Goal: Information Seeking & Learning: Compare options

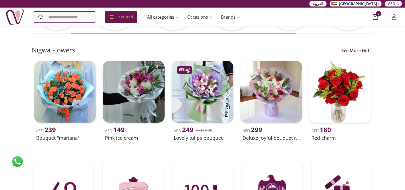
scroll to position [150, 0]
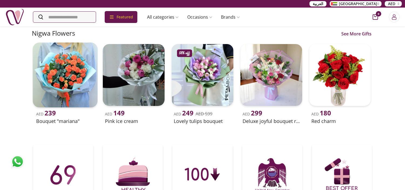
click at [158, 86] on div "AED 239 Bouquet "mariana" AED 149 Pink ice cream - 58% off AED 249 AED 599 Love…" at bounding box center [202, 86] width 341 height 89
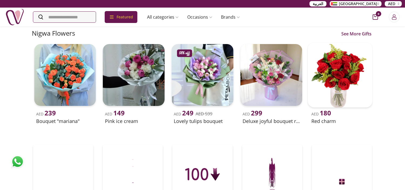
click at [179, 88] on div "AED 239 Bouquet "mariana" AED 149 Pink ice cream - 58% off AED 249 AED 599 Love…" at bounding box center [202, 86] width 341 height 89
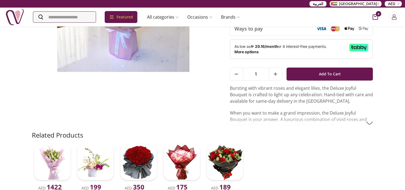
scroll to position [120, 0]
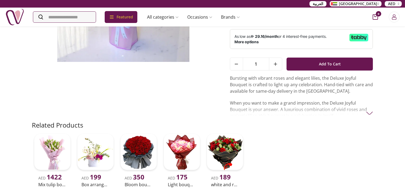
click at [308, 107] on p "When you want to make a grand impression, the Deluxe Joyful Bouquet is your ans…" at bounding box center [301, 109] width 143 height 19
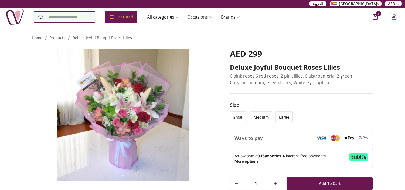
scroll to position [0, 0]
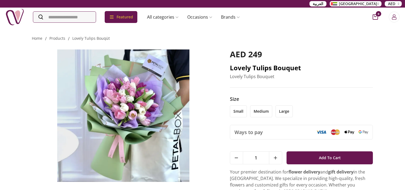
click at [259, 66] on h2 "Lovely Tulips Bouquet" at bounding box center [301, 67] width 143 height 9
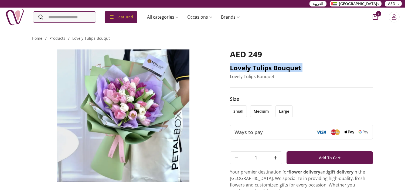
click at [259, 66] on h2 "Lovely Tulips Bouquet" at bounding box center [301, 67] width 143 height 9
copy h2 "Lovely Tulips Bouquet"
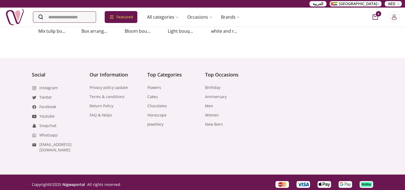
scroll to position [248, 0]
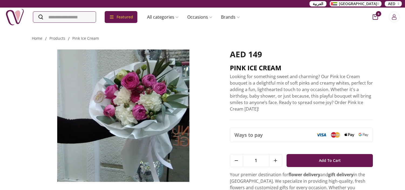
click at [245, 68] on h2 "PINK ICE CREAM" at bounding box center [301, 67] width 143 height 9
copy h2 "PINK ICE CREAM"
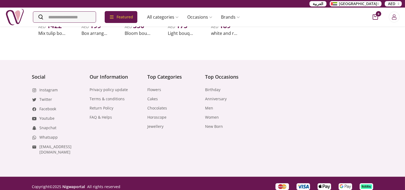
scroll to position [250, 0]
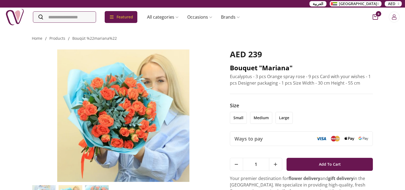
click at [247, 69] on h2 "Bouquet "Mariana"" at bounding box center [301, 67] width 143 height 9
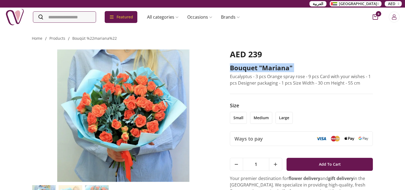
copy h2 "Bouquet "Mariana""
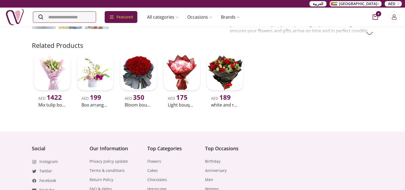
scroll to position [254, 0]
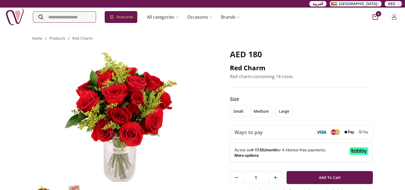
click at [240, 68] on h2 "Red Charm" at bounding box center [301, 67] width 143 height 9
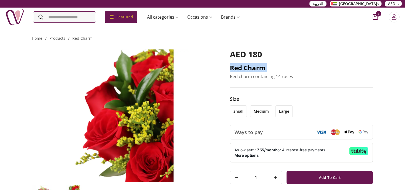
copy h2 "Red Charm"
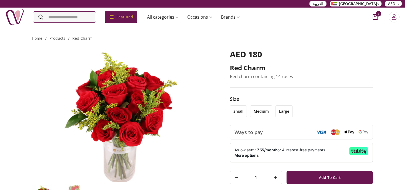
click at [258, 75] on p "Red charm containing 14 roses" at bounding box center [301, 76] width 143 height 6
copy p "Red charm containing 14 roses"
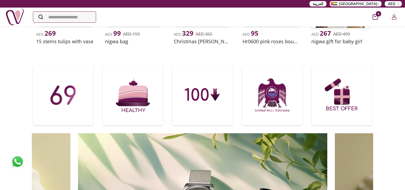
scroll to position [150, 0]
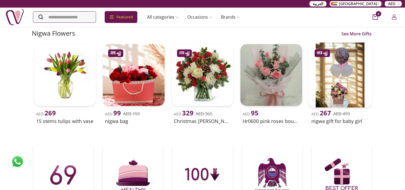
click at [306, 54] on div "AED 269 15 stems tulips with vase - 38% off AED 99 AED 159 nigwa bag - 10% off …" at bounding box center [202, 86] width 341 height 89
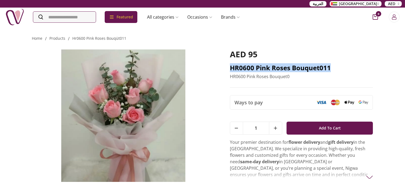
drag, startPoint x: 226, startPoint y: 65, endPoint x: 343, endPoint y: 66, distance: 116.6
click at [343, 66] on div "AED 95 HR0600 Pink Roses Bouquet011 HR0600 Pink Roses Bouquet0 Ways to pay 1 Ad…" at bounding box center [202, 118] width 341 height 152
copy h2 "HR0600 Pink Roses Bouquet011"
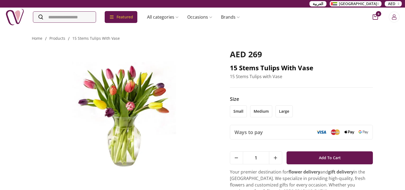
click at [256, 68] on h2 "15 Stems Tulips with Vase" at bounding box center [301, 67] width 143 height 9
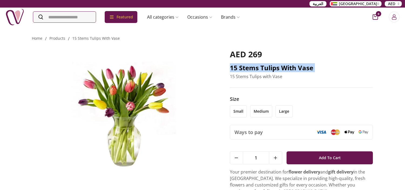
click at [256, 67] on h2 "15 Stems Tulips with Vase" at bounding box center [301, 67] width 143 height 9
copy h2 "15 Stems Tulips with Vase"
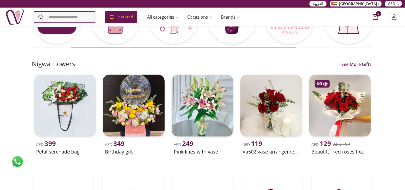
scroll to position [120, 0]
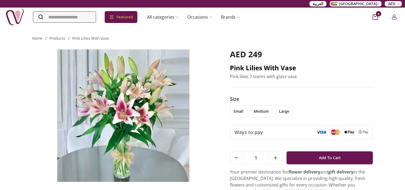
click at [273, 68] on h2 "Pink Lilies with Vase" at bounding box center [301, 67] width 143 height 9
copy h2 "Pink Lilies with Vase"
click at [255, 76] on p "Pink lilies 7 stems with glass vase" at bounding box center [301, 76] width 143 height 6
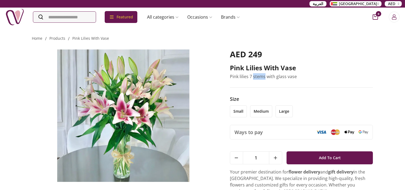
click at [255, 76] on p "Pink lilies 7 stems with glass vase" at bounding box center [301, 76] width 143 height 6
copy p "Pink lilies 7 stems with glass vase"
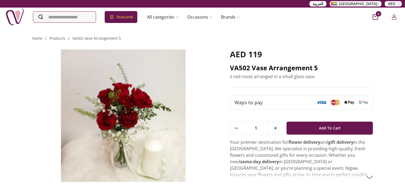
click at [290, 68] on h2 "VA502 Vase Arrangement 5" at bounding box center [301, 67] width 143 height 9
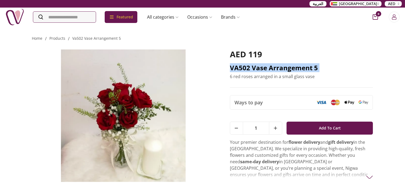
click at [290, 68] on h2 "VA502 Vase Arrangement 5" at bounding box center [301, 67] width 143 height 9
copy h2 "VA502 Vase Arrangement 5"
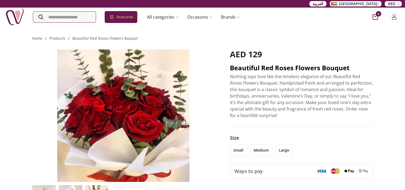
click at [246, 68] on h2 "Beautiful Red Roses Flowers Bouquet" at bounding box center [301, 67] width 143 height 9
click at [245, 68] on h2 "Beautiful Red Roses Flowers Bouquet" at bounding box center [301, 67] width 143 height 9
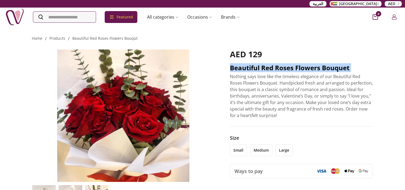
click at [245, 68] on h2 "Beautiful Red Roses Flowers Bouquet" at bounding box center [301, 67] width 143 height 9
copy h2 "Beautiful Red Roses Flowers Bouquet"
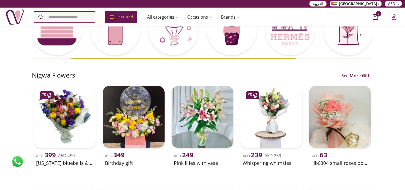
scroll to position [120, 0]
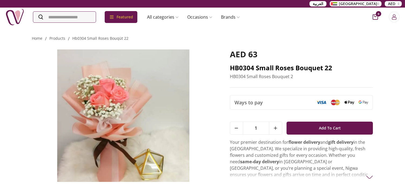
click at [262, 69] on h2 "HB0304 Small Roses Bouquet 22" at bounding box center [301, 67] width 143 height 9
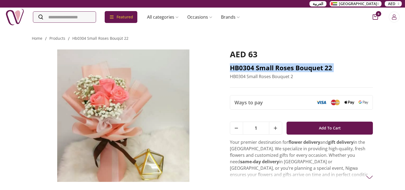
click at [262, 69] on h2 "HB0304 Small Roses Bouquet 22" at bounding box center [301, 67] width 143 height 9
copy h2 "HB0304 Small Roses Bouquet 22"
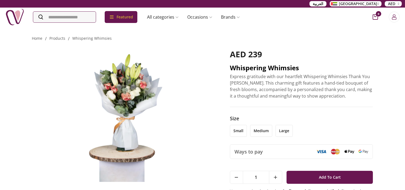
click at [242, 64] on h2 "Whispering Whimsies" at bounding box center [301, 67] width 143 height 9
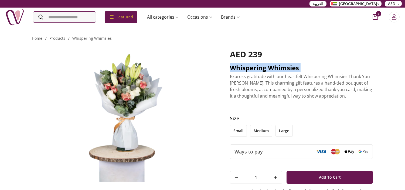
click at [242, 64] on h2 "Whispering Whimsies" at bounding box center [301, 67] width 143 height 9
copy h2 "Whispering Whimsies"
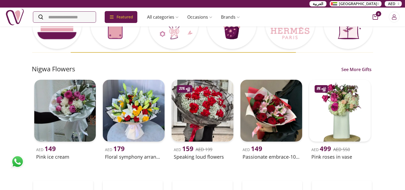
scroll to position [120, 0]
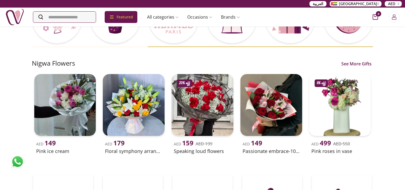
drag, startPoint x: 266, startPoint y: 103, endPoint x: 288, endPoint y: 54, distance: 53.2
click at [288, 54] on div "Nigwa Flowers See More Gifts AED 149 Pink ice cream AED 179 Floral symphony arr…" at bounding box center [202, 109] width 341 height 117
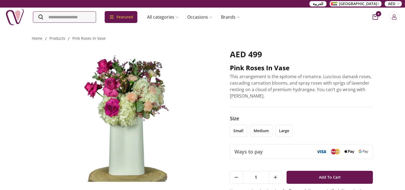
click at [261, 64] on h2 "Pink Roses in Vase" at bounding box center [301, 67] width 143 height 9
copy h2 "Pink Roses in Vase"
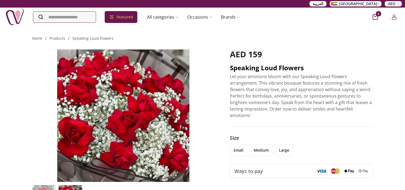
click at [301, 66] on h2 "Speaking loud flowers" at bounding box center [301, 67] width 143 height 9
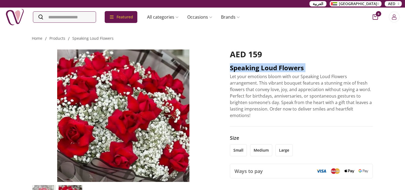
click at [301, 66] on h2 "Speaking loud flowers" at bounding box center [301, 67] width 143 height 9
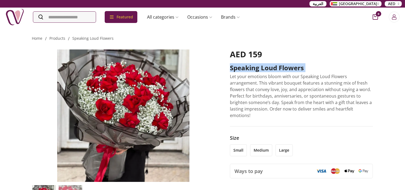
copy h2 "Speaking loud flowers"
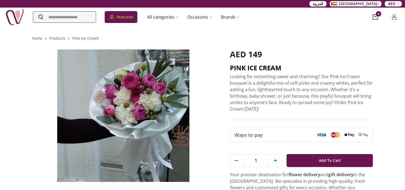
click at [269, 67] on h2 "PINK ICE CREAM" at bounding box center [301, 67] width 143 height 9
copy h2 "PINK ICE CREAM"
